Goal: Task Accomplishment & Management: Use online tool/utility

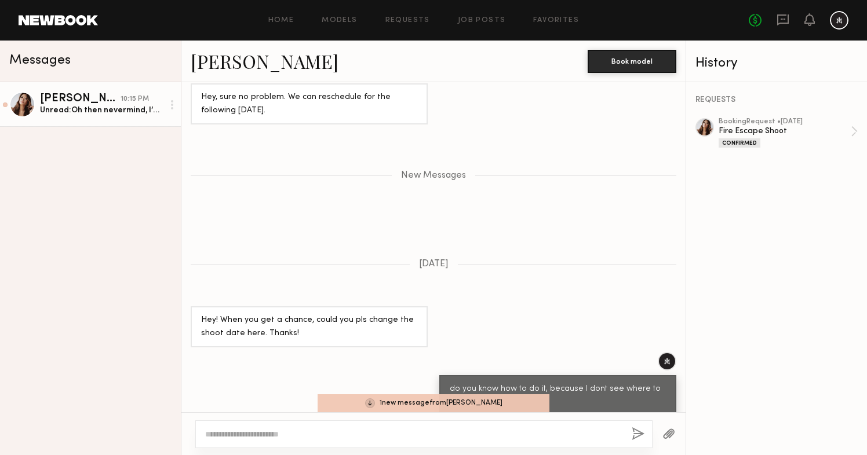
scroll to position [1100, 0]
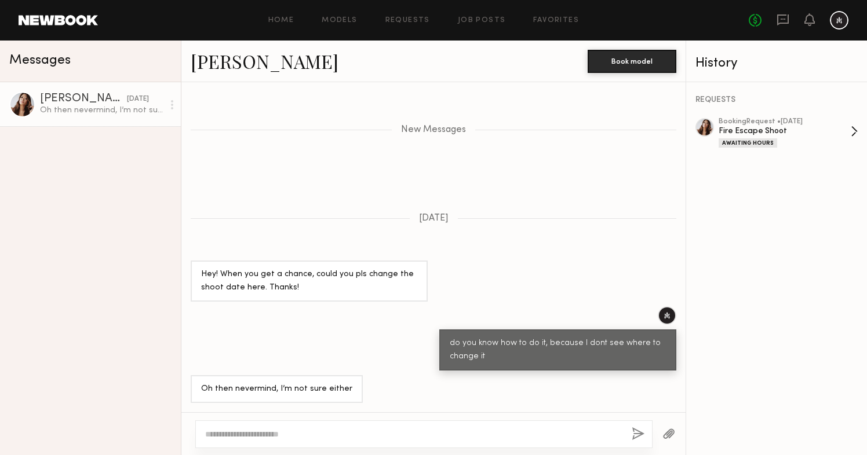
click at [770, 126] on div "Fire Escape Shoot" at bounding box center [784, 131] width 132 height 11
